Goal: Information Seeking & Learning: Learn about a topic

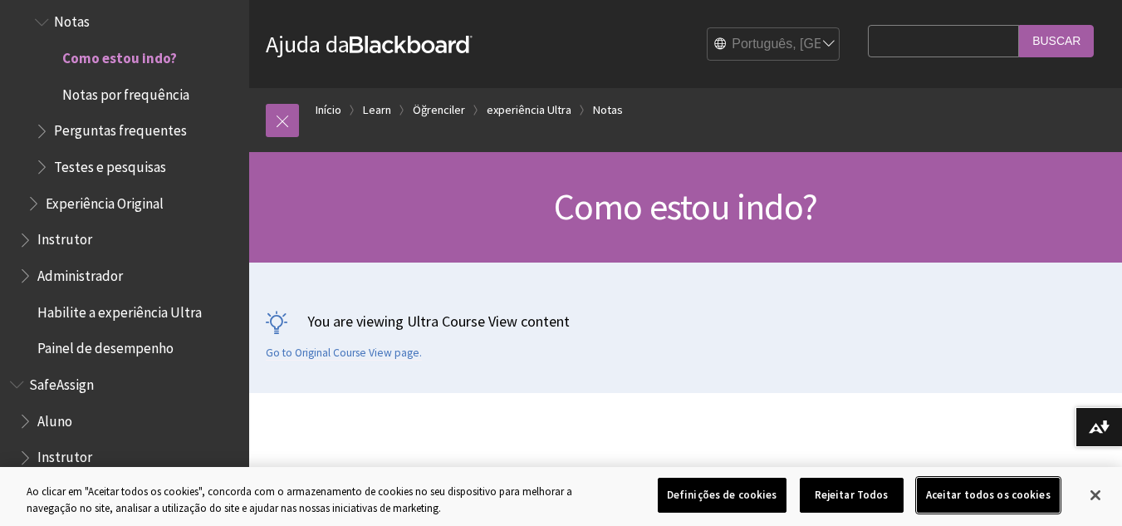
click at [995, 500] on button "Aceitar todos os cookies" at bounding box center [988, 495] width 143 height 35
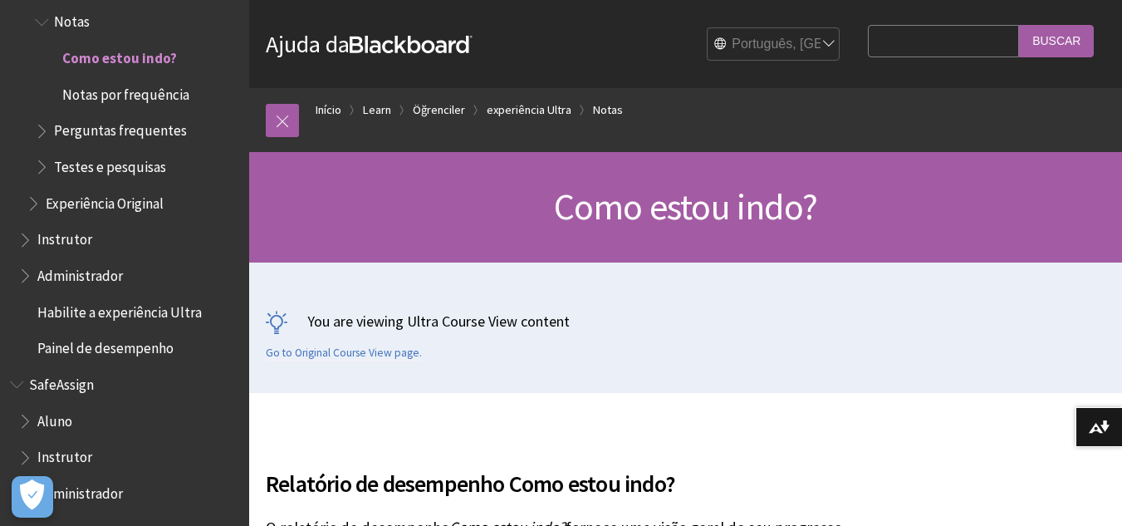
scroll to position [459, 0]
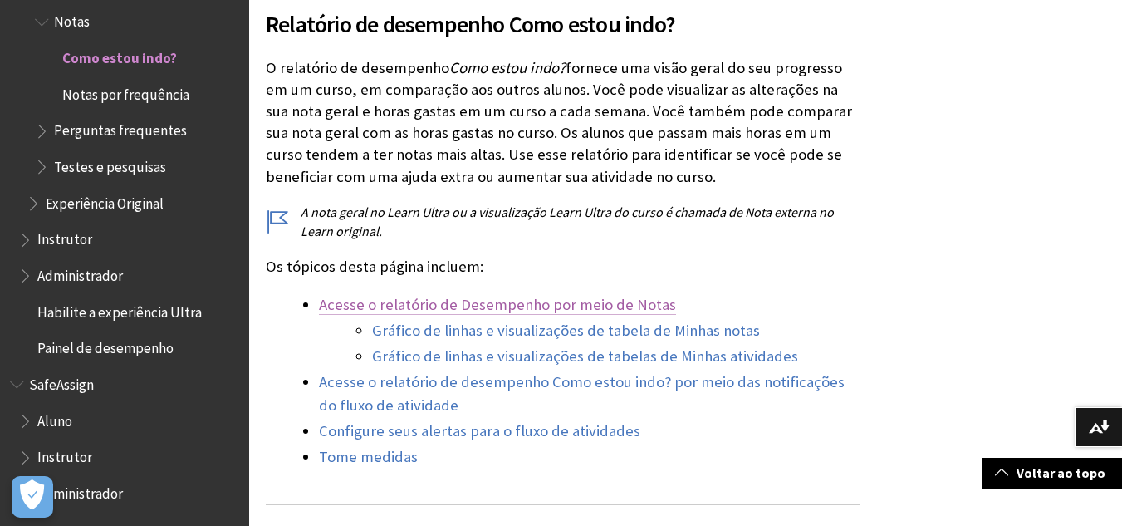
click at [519, 308] on link "Acesse o relatório de Desempenho por meio de Notas" at bounding box center [497, 305] width 357 height 20
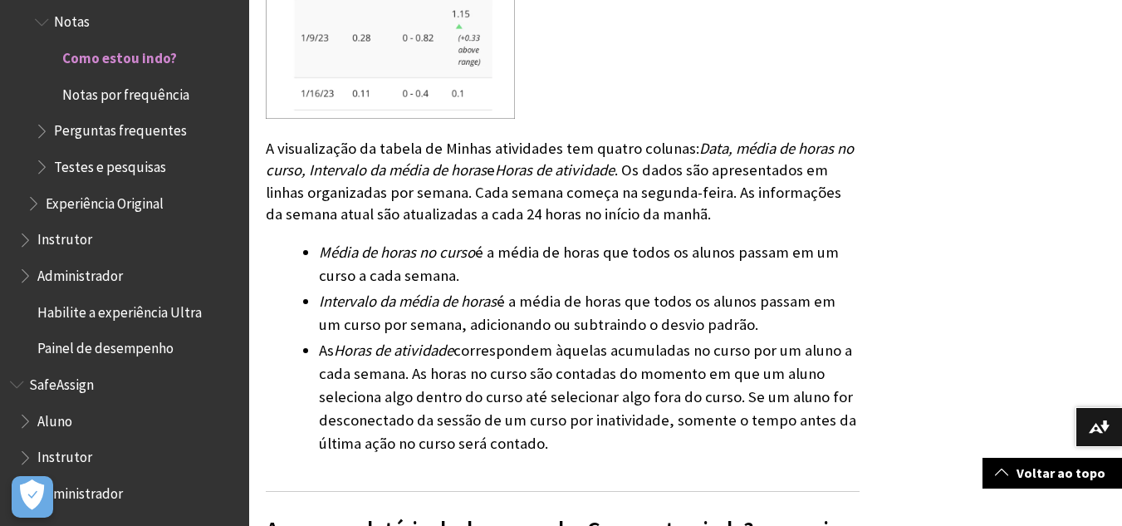
scroll to position [5132, 0]
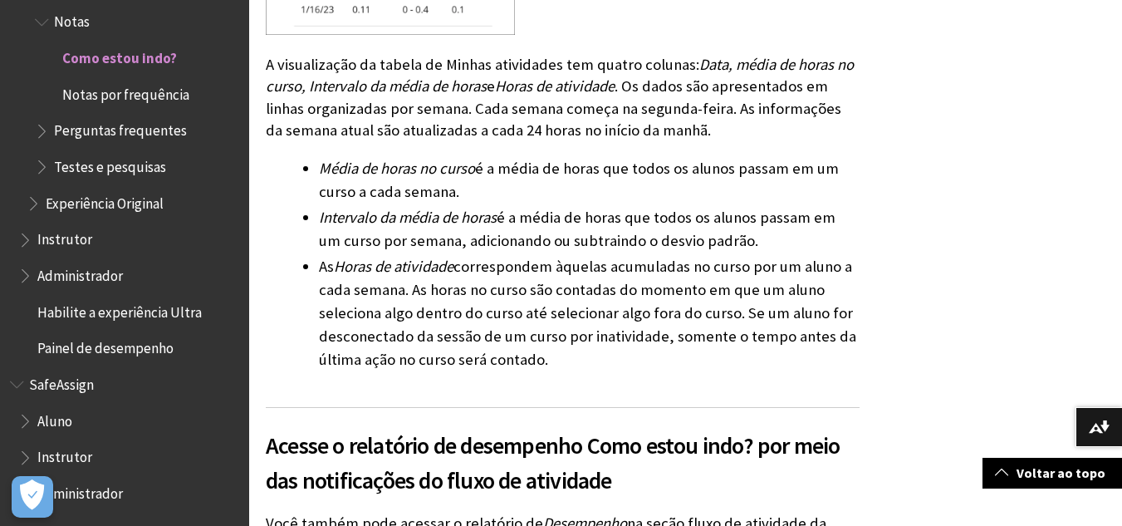
click at [125, 92] on span "Notas por frequência" at bounding box center [125, 92] width 127 height 22
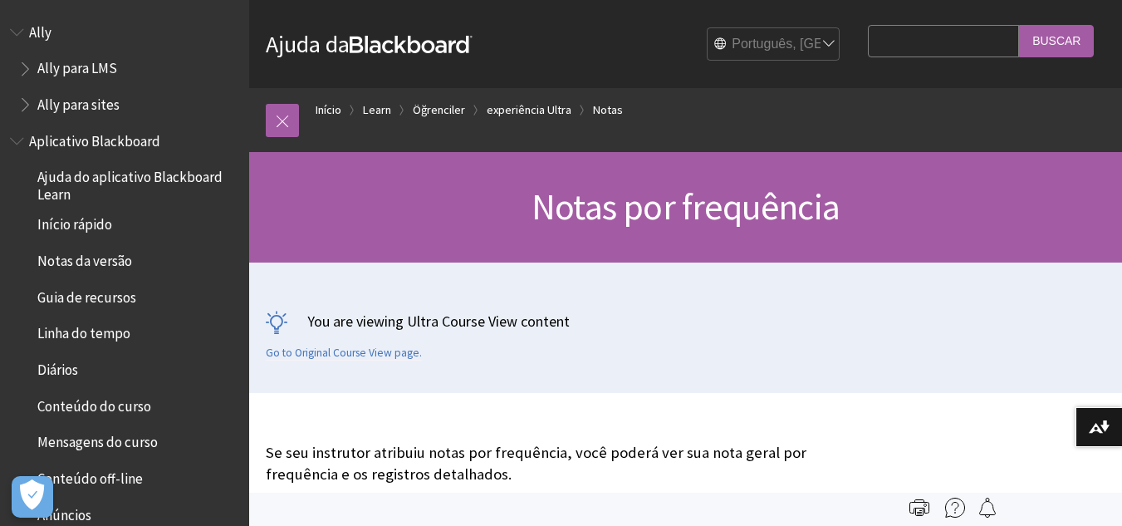
scroll to position [2167, 0]
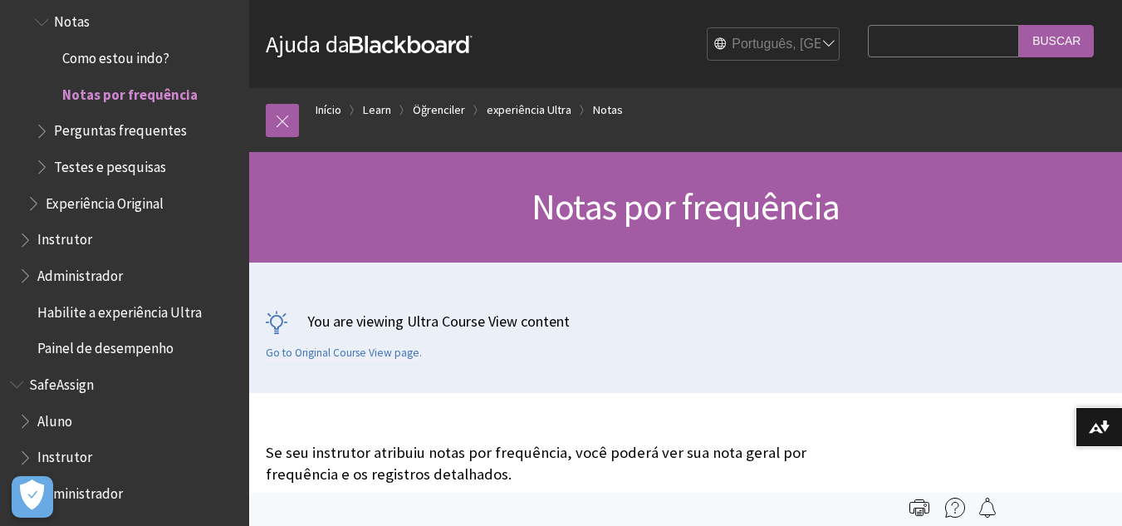
click at [107, 312] on span "Habilite a experiência Ultra" at bounding box center [119, 309] width 164 height 22
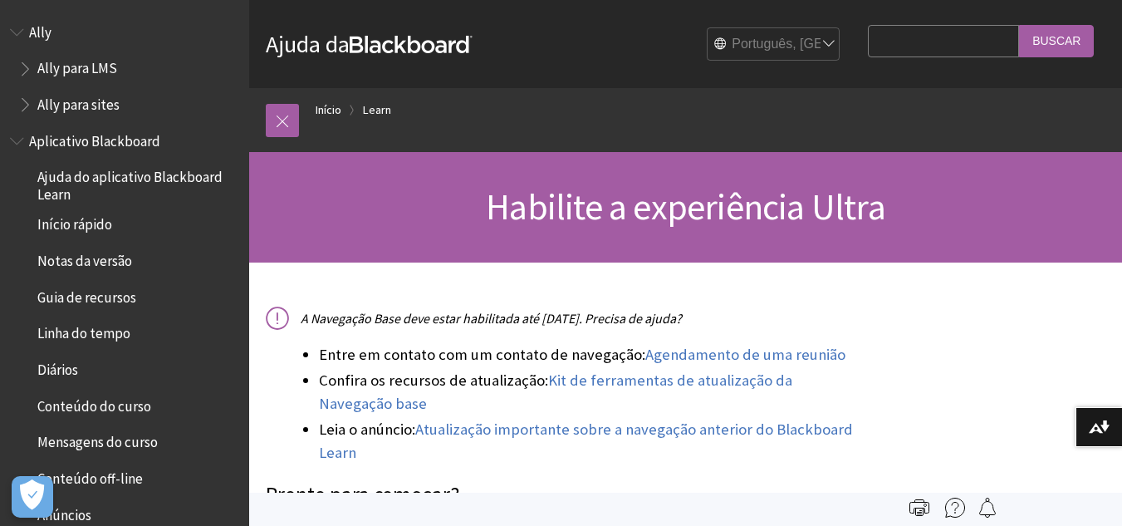
scroll to position [1299, 0]
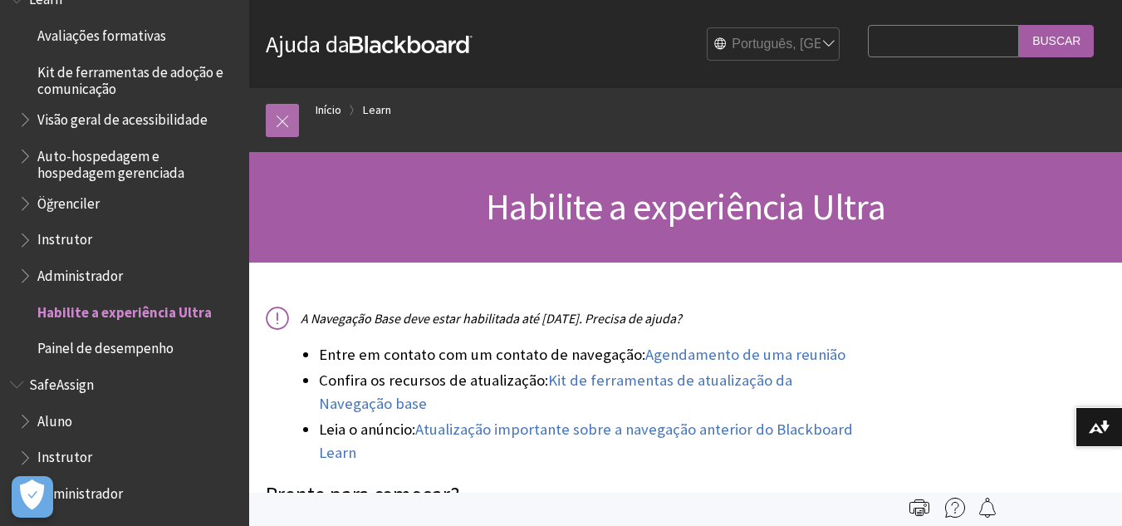
click at [281, 122] on link at bounding box center [282, 120] width 33 height 33
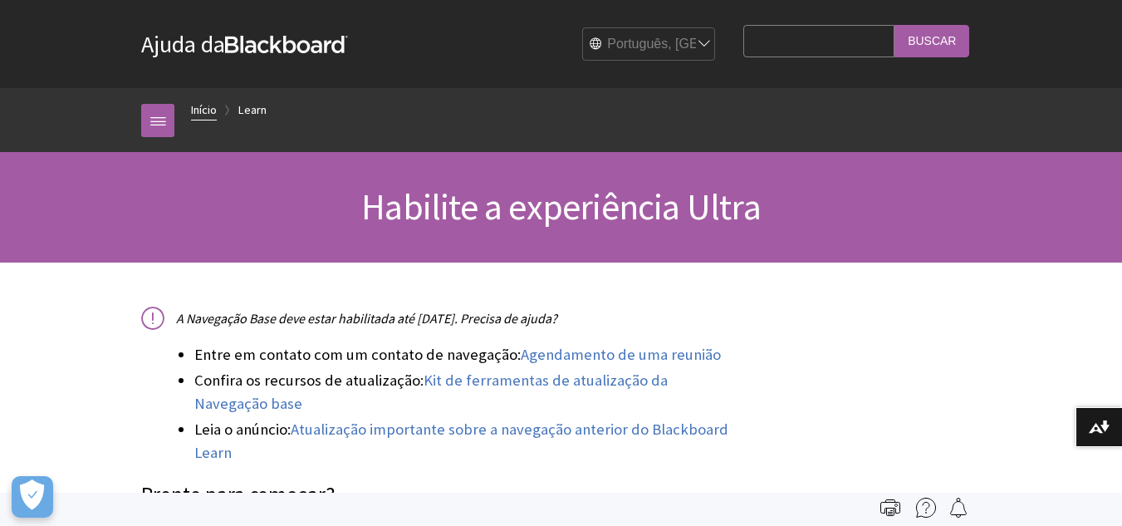
click at [197, 111] on link "Início" at bounding box center [204, 110] width 26 height 21
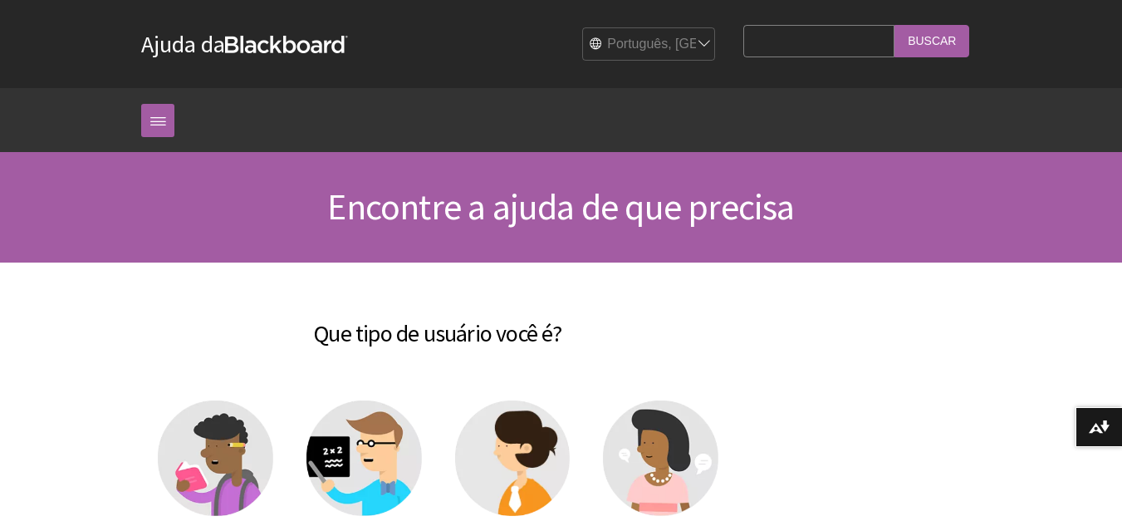
scroll to position [424, 0]
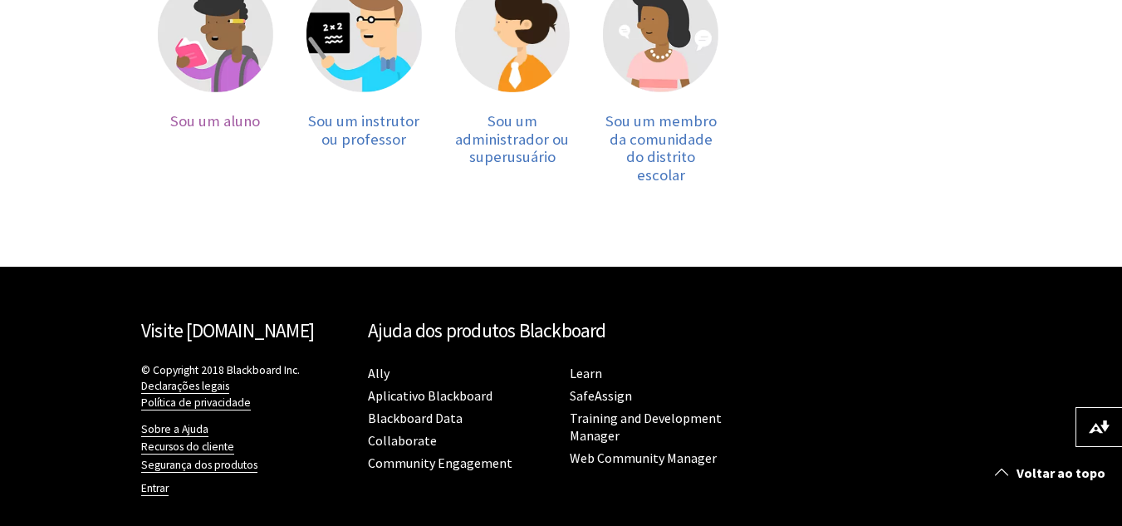
click at [225, 130] on span "Sou um aluno" at bounding box center [215, 120] width 90 height 19
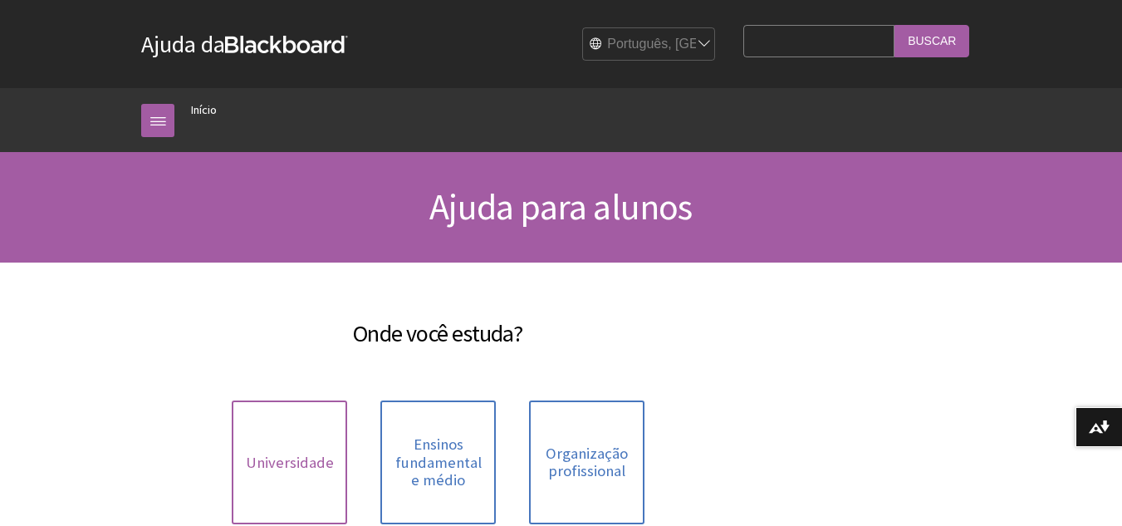
click at [308, 469] on span "Universidade" at bounding box center [290, 463] width 88 height 18
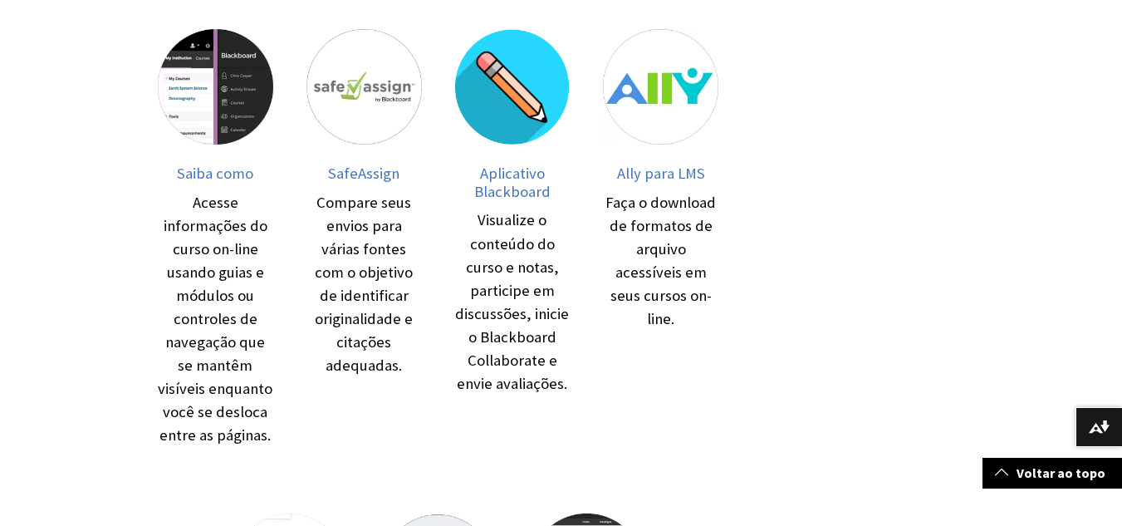
scroll to position [260, 0]
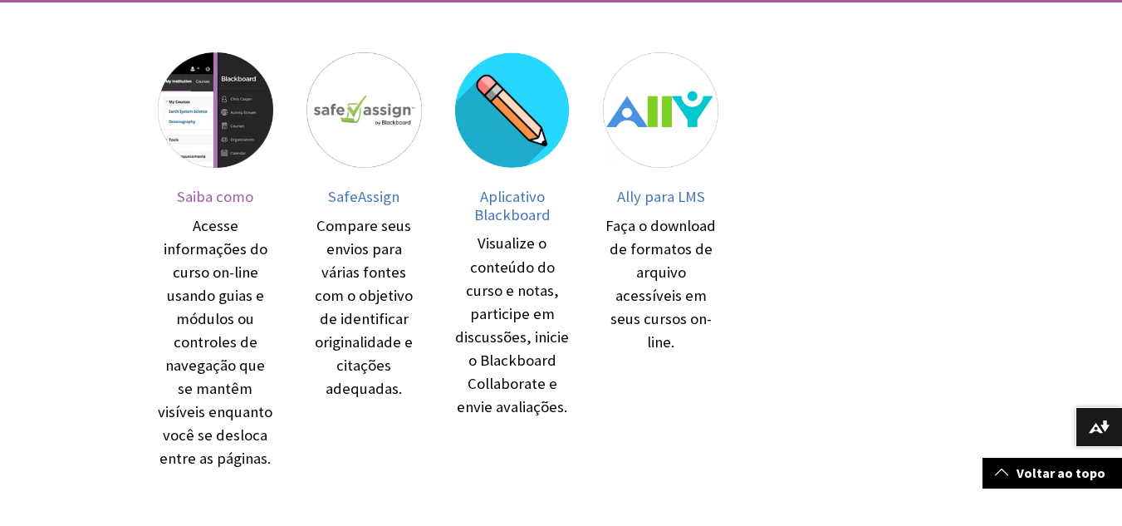
click at [202, 233] on div "Acesse informações do curso on-line usando guias e módulos ou controles de nave…" at bounding box center [215, 342] width 115 height 257
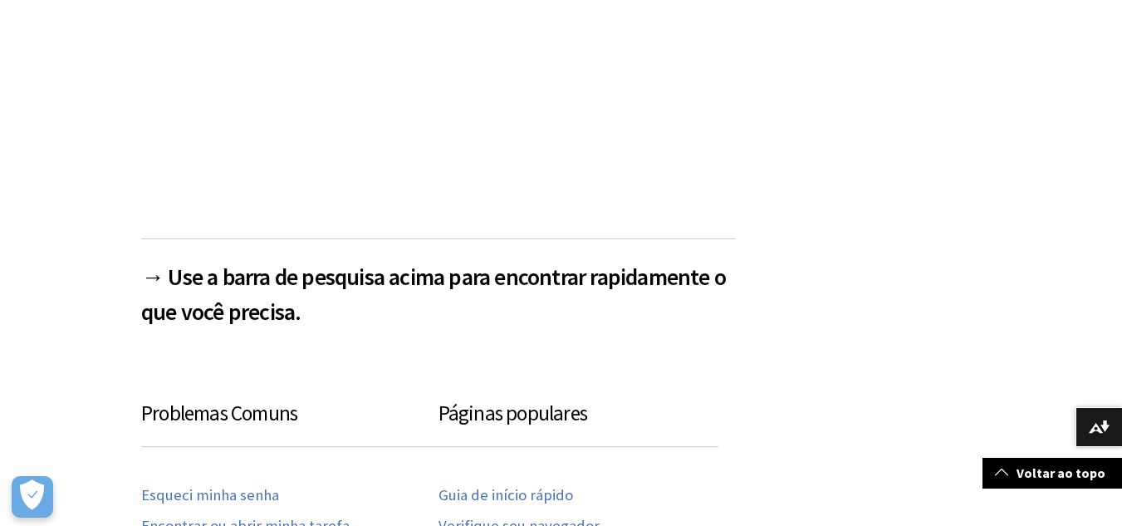
scroll to position [66, 0]
